Goal: Transaction & Acquisition: Purchase product/service

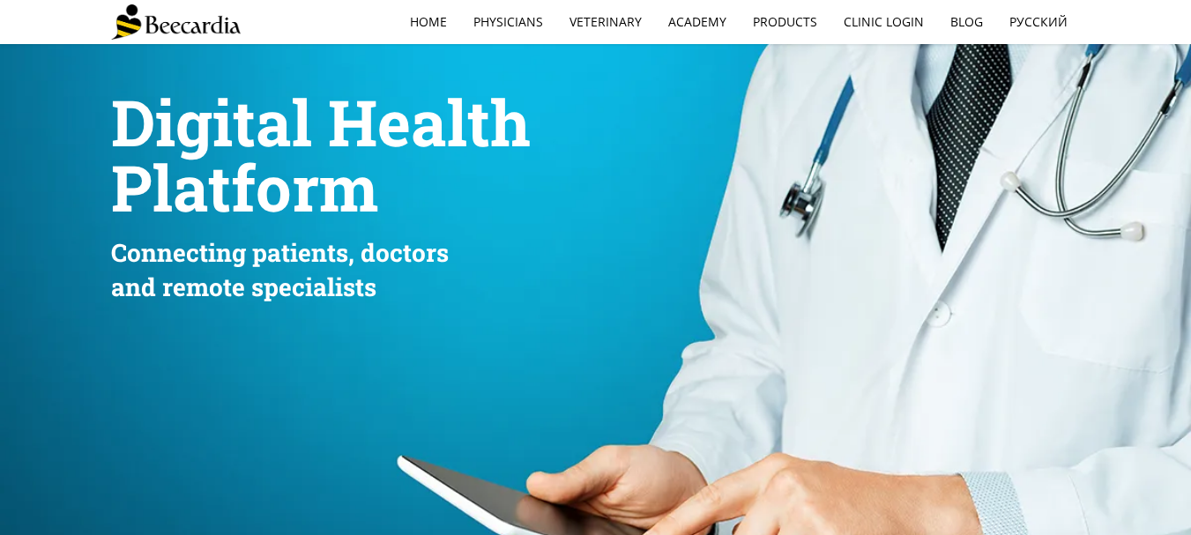
scroll to position [88, 0]
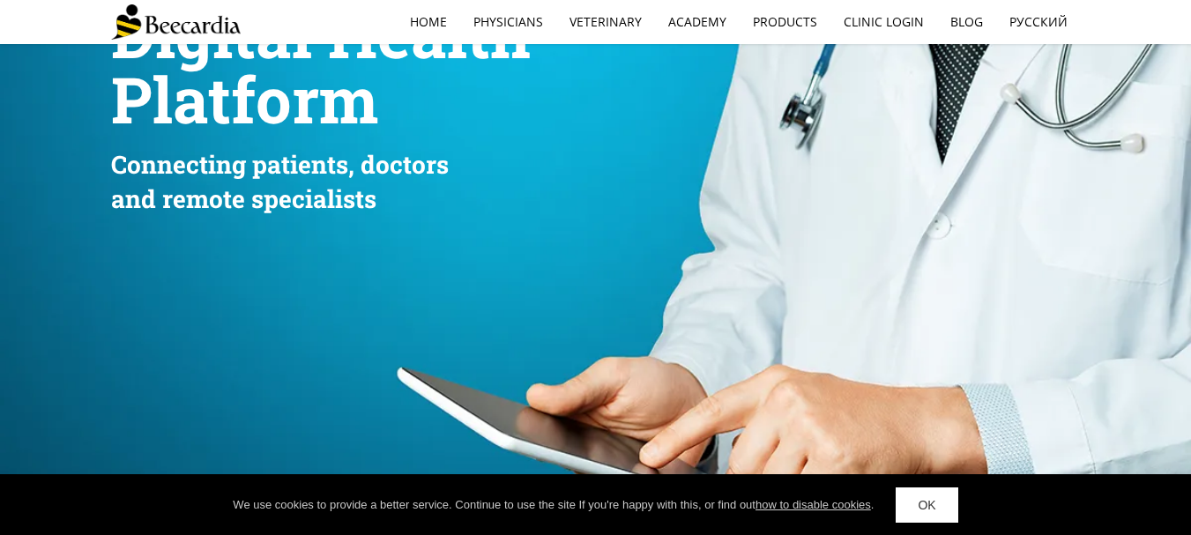
click at [920, 507] on link "OK" at bounding box center [926, 504] width 62 height 35
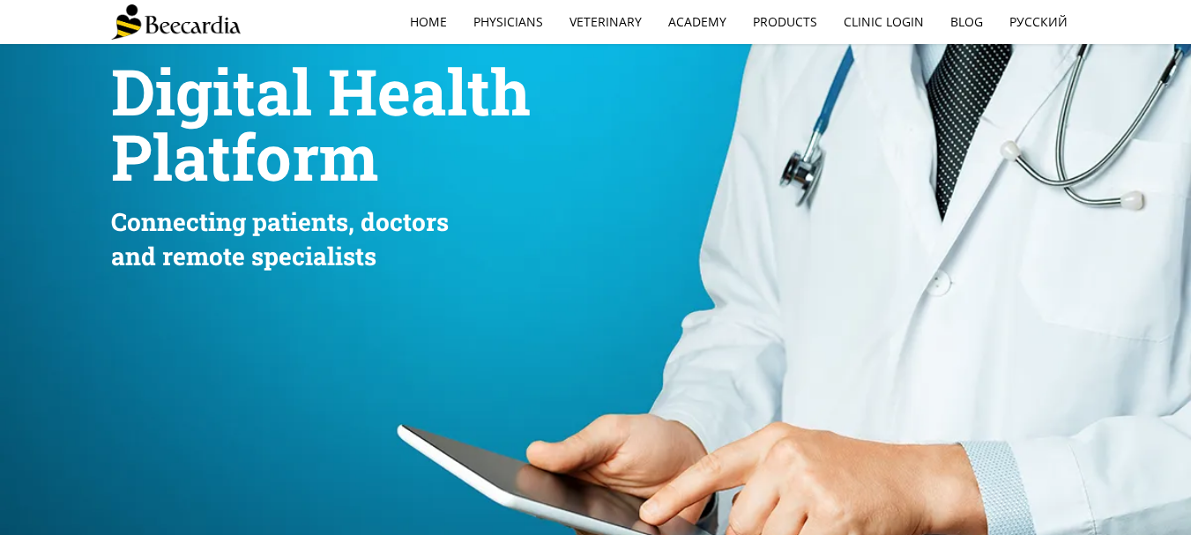
scroll to position [0, 0]
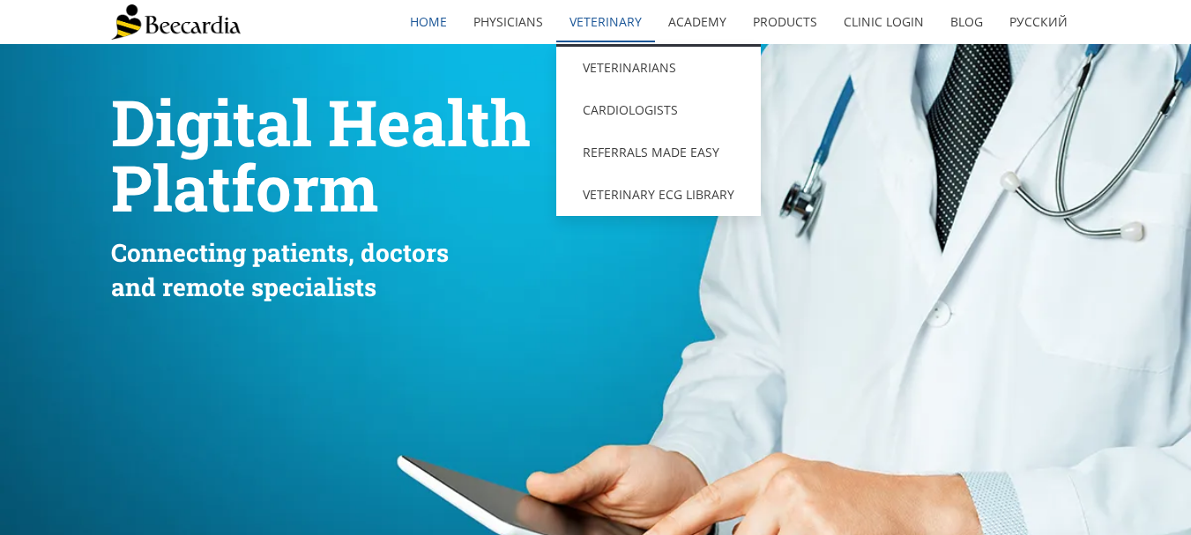
click at [613, 26] on link "Veterinary" at bounding box center [605, 22] width 99 height 41
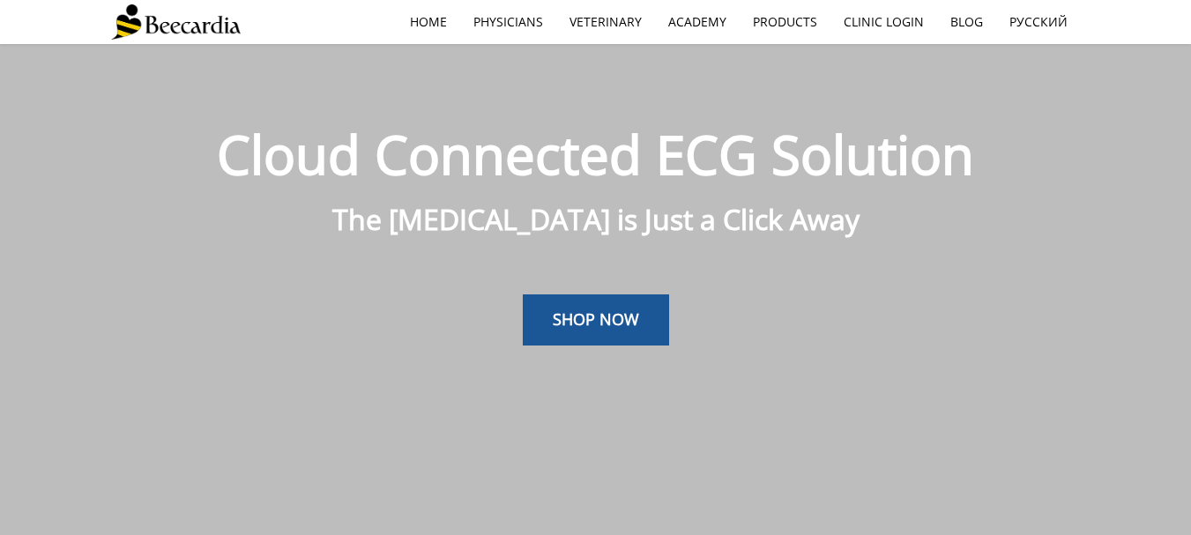
scroll to position [44, 0]
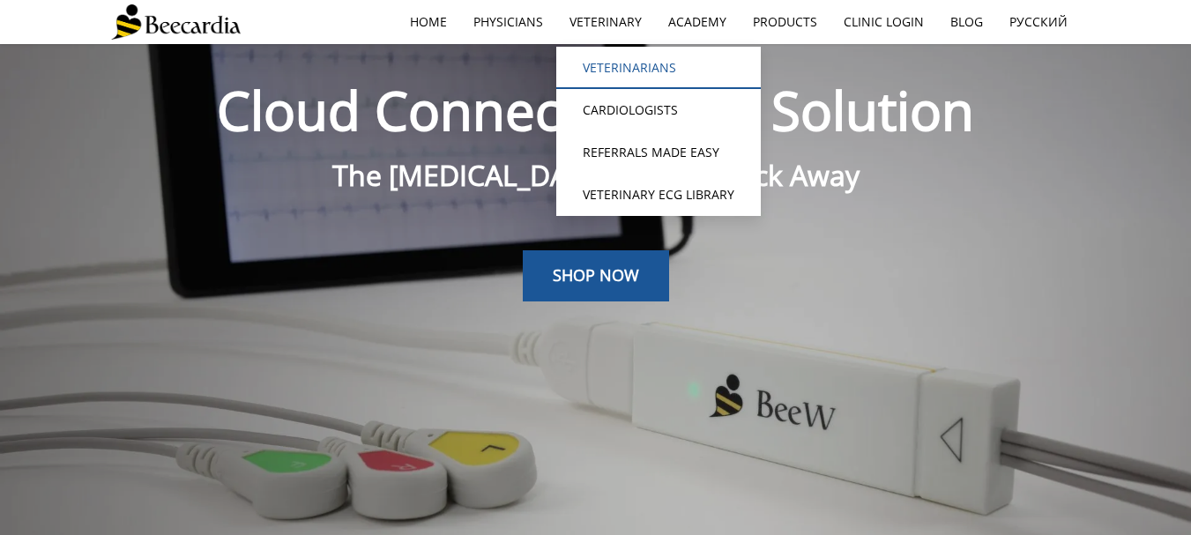
click at [605, 63] on link "Veterinarians" at bounding box center [658, 68] width 204 height 42
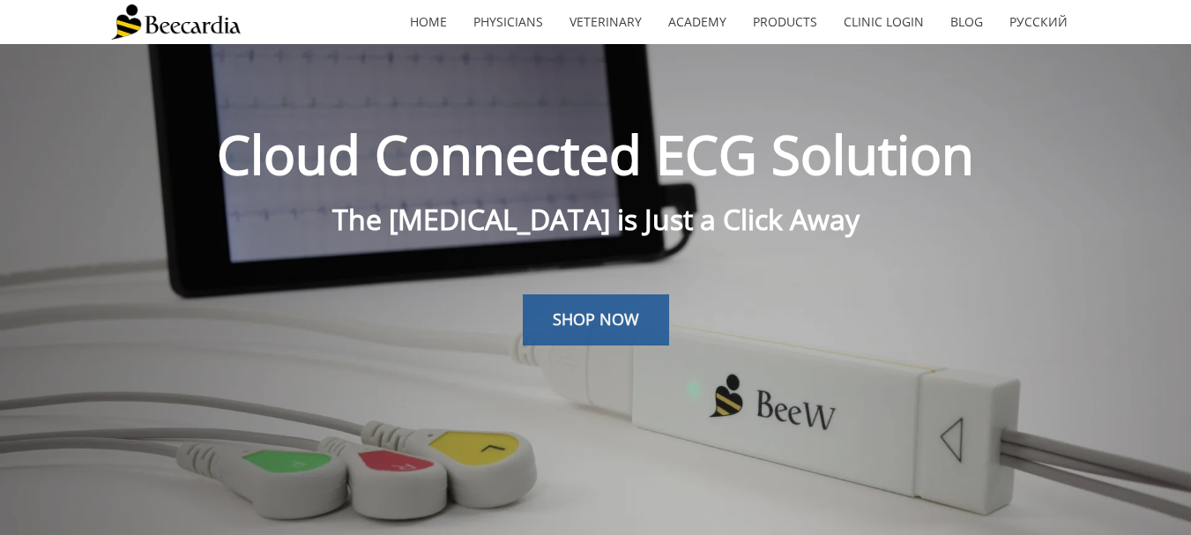
click at [595, 330] on link "SHOP NOW" at bounding box center [596, 319] width 146 height 51
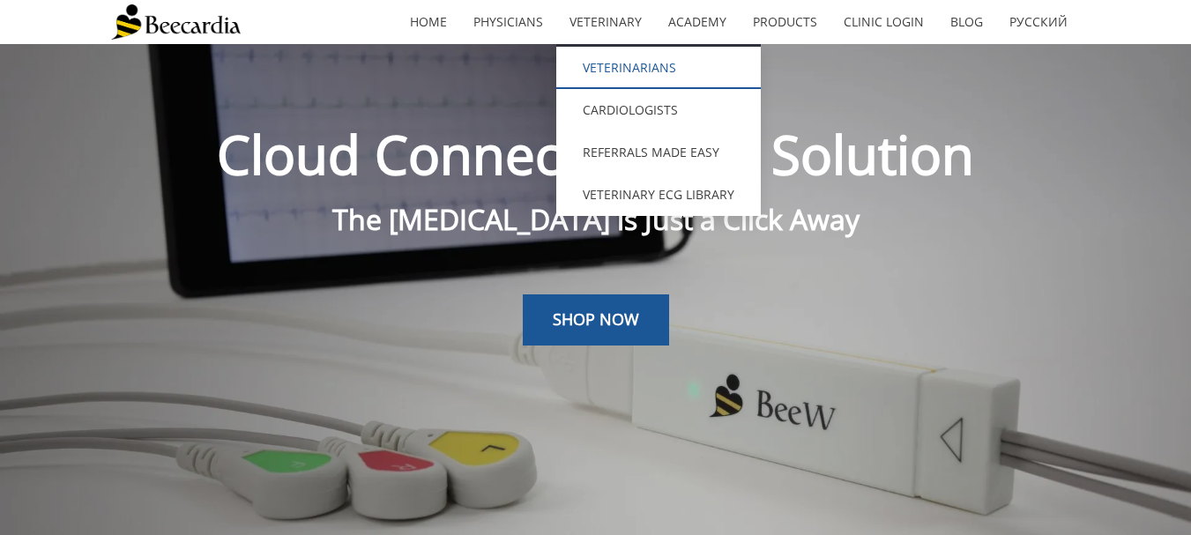
click at [593, 61] on link "Veterinarians" at bounding box center [658, 68] width 204 height 42
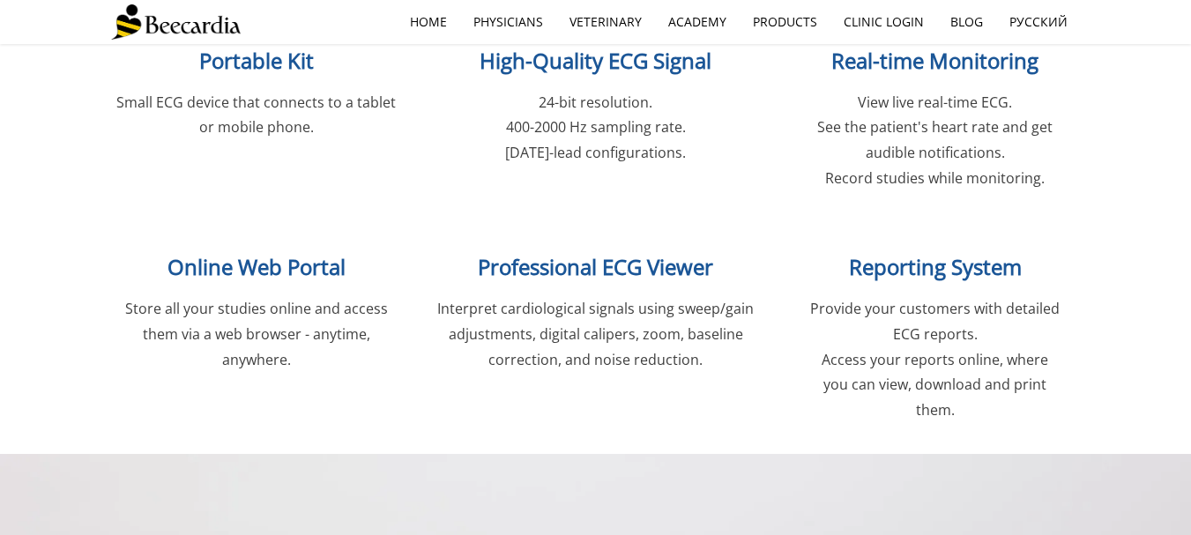
scroll to position [2203, 0]
